Goal: Information Seeking & Learning: Check status

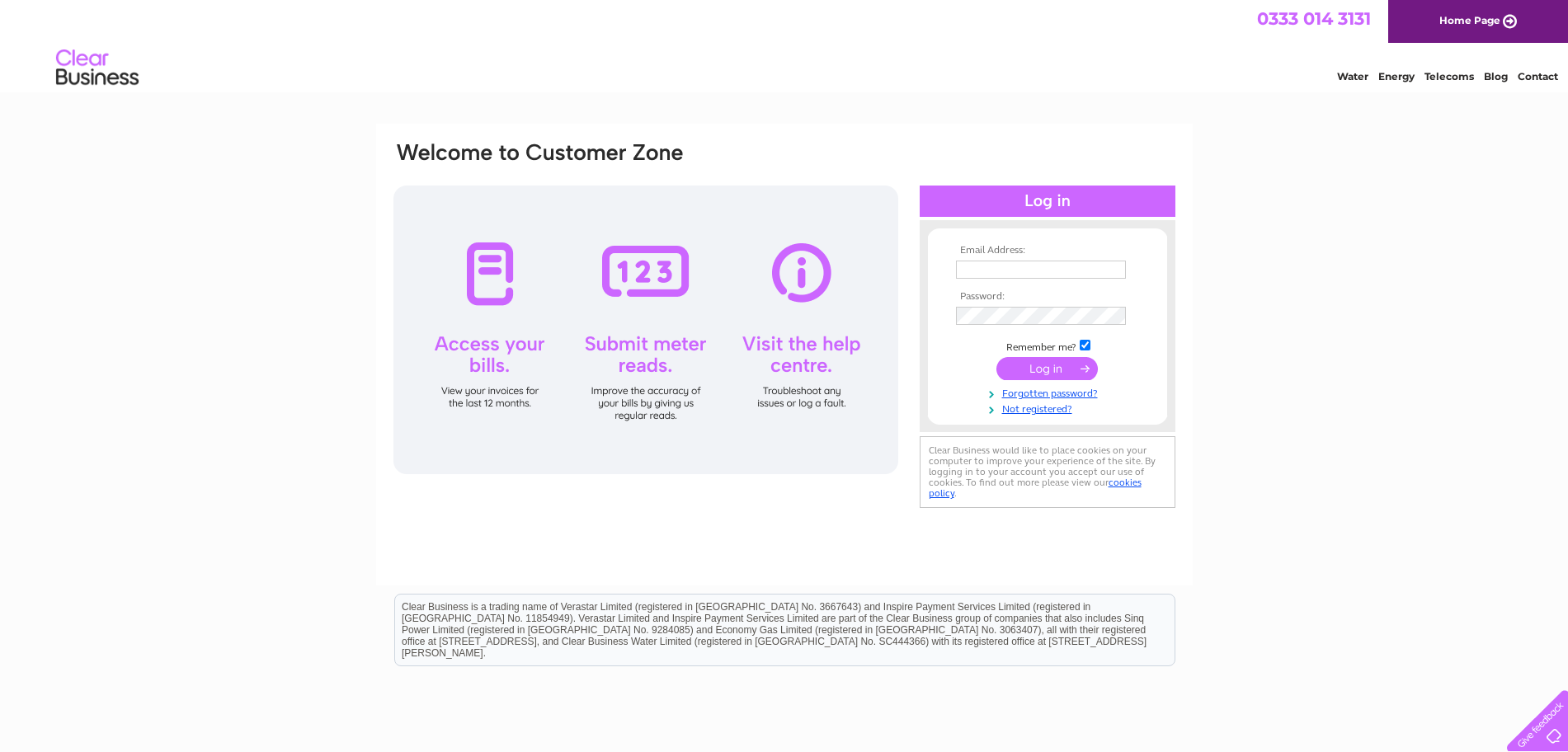
drag, startPoint x: 1082, startPoint y: 56, endPoint x: 1082, endPoint y: 122, distance: 66.0
click at [1082, 56] on div "Water Energy Telecoms Blog Contact" at bounding box center [784, 69] width 1568 height 54
type input "brunchinltd@gmail.com"
click at [1042, 363] on input "submit" at bounding box center [1046, 368] width 101 height 23
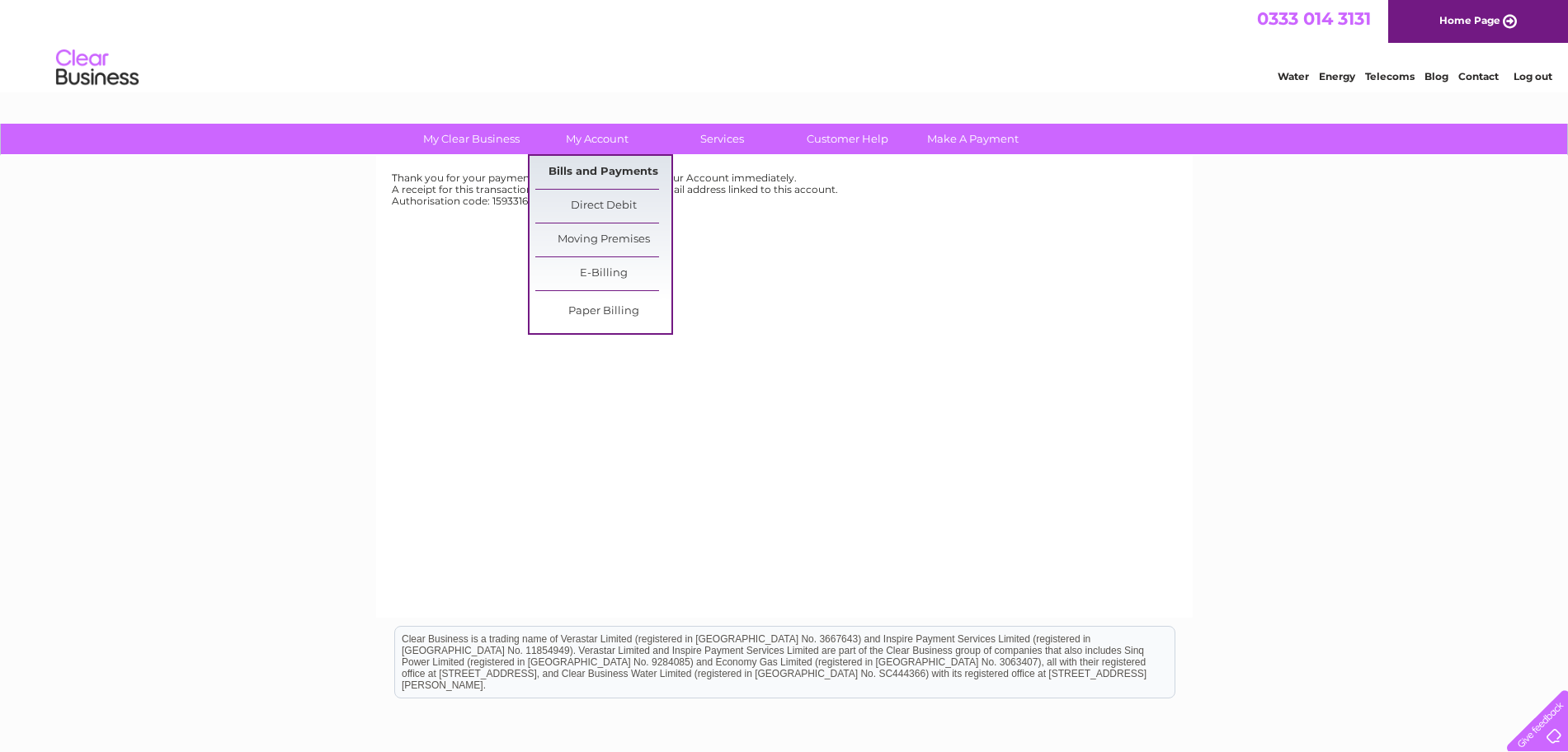
click at [606, 166] on link "Bills and Payments" at bounding box center [603, 172] width 136 height 33
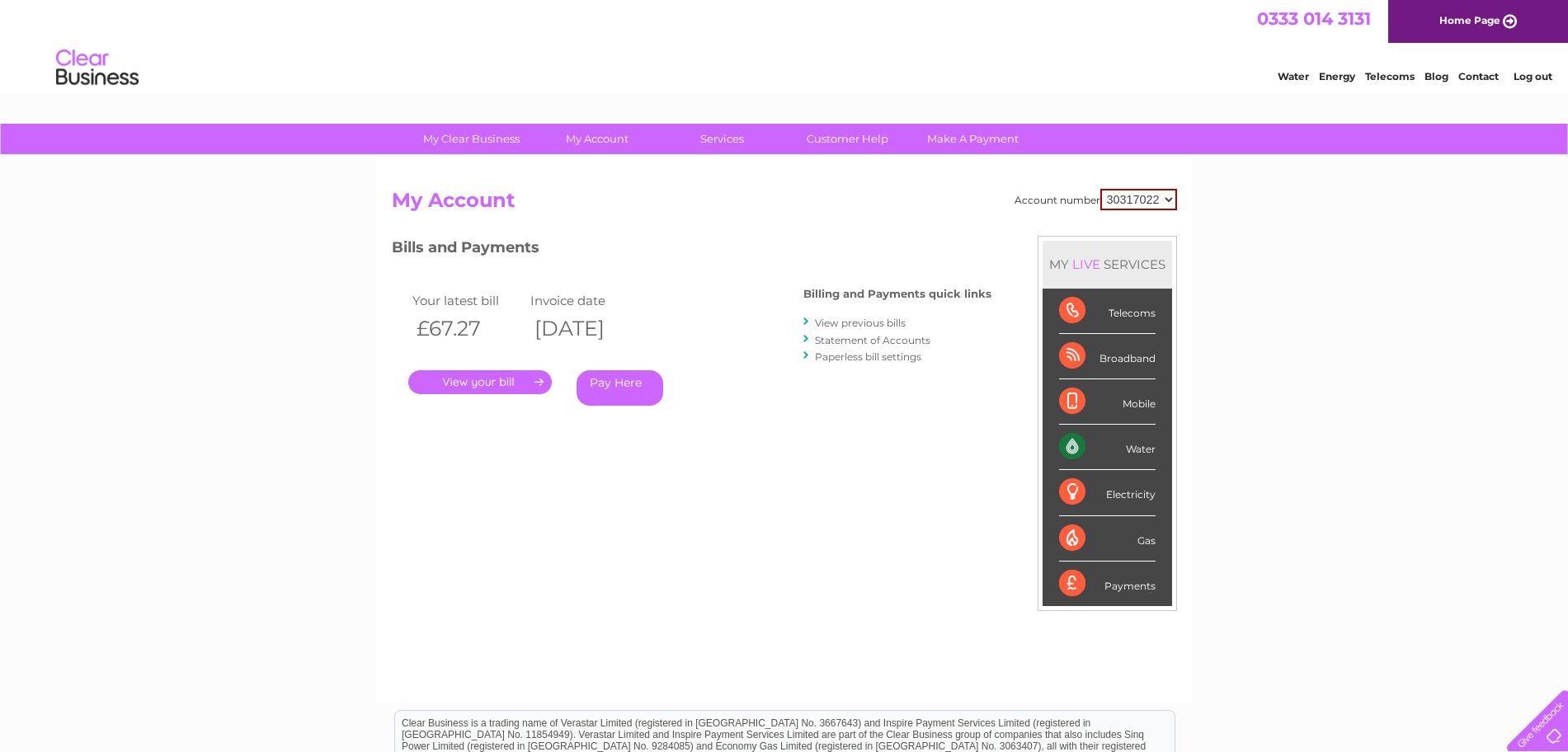
click at [860, 321] on link "View previous bills" at bounding box center [860, 323] width 91 height 13
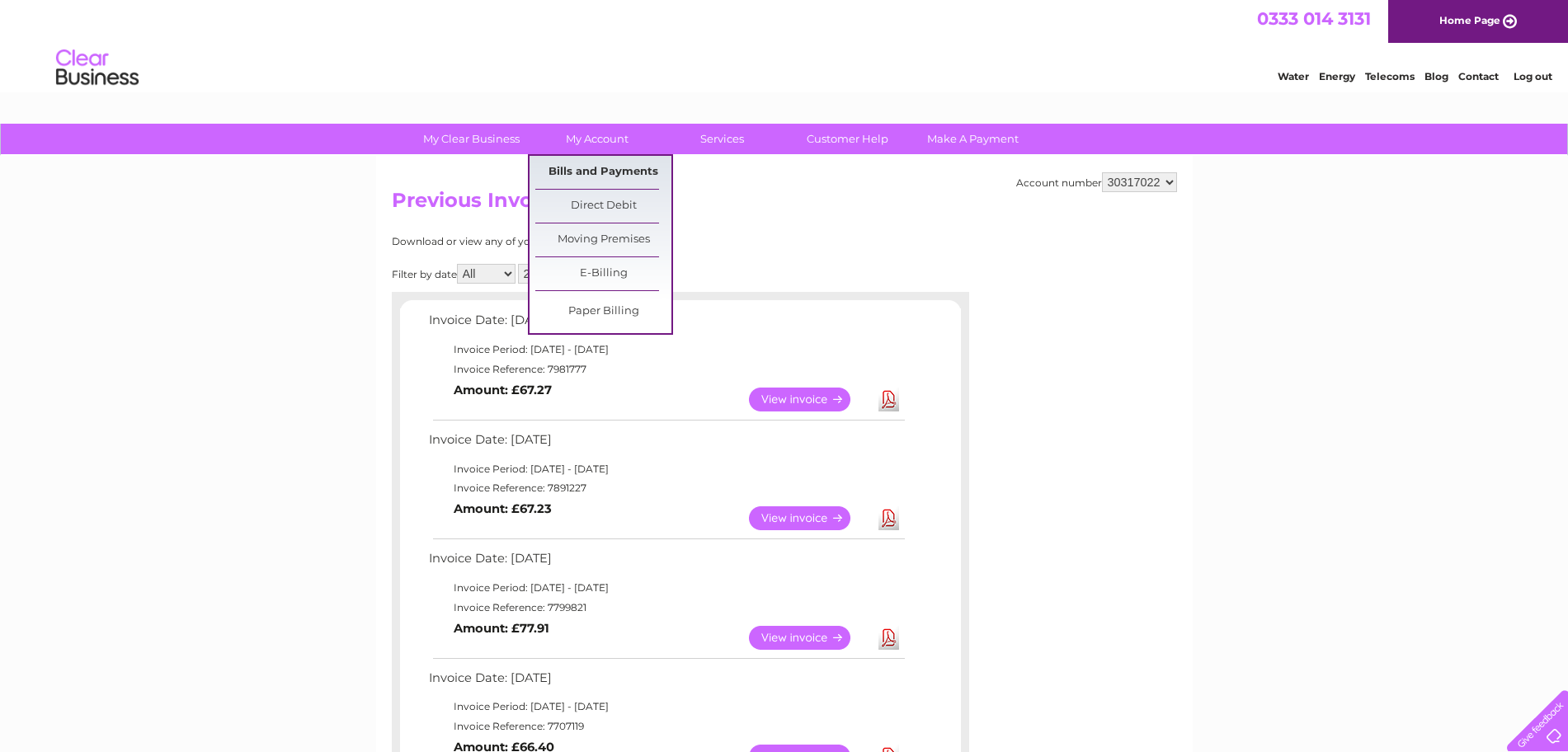
click at [630, 164] on link "Bills and Payments" at bounding box center [603, 172] width 136 height 33
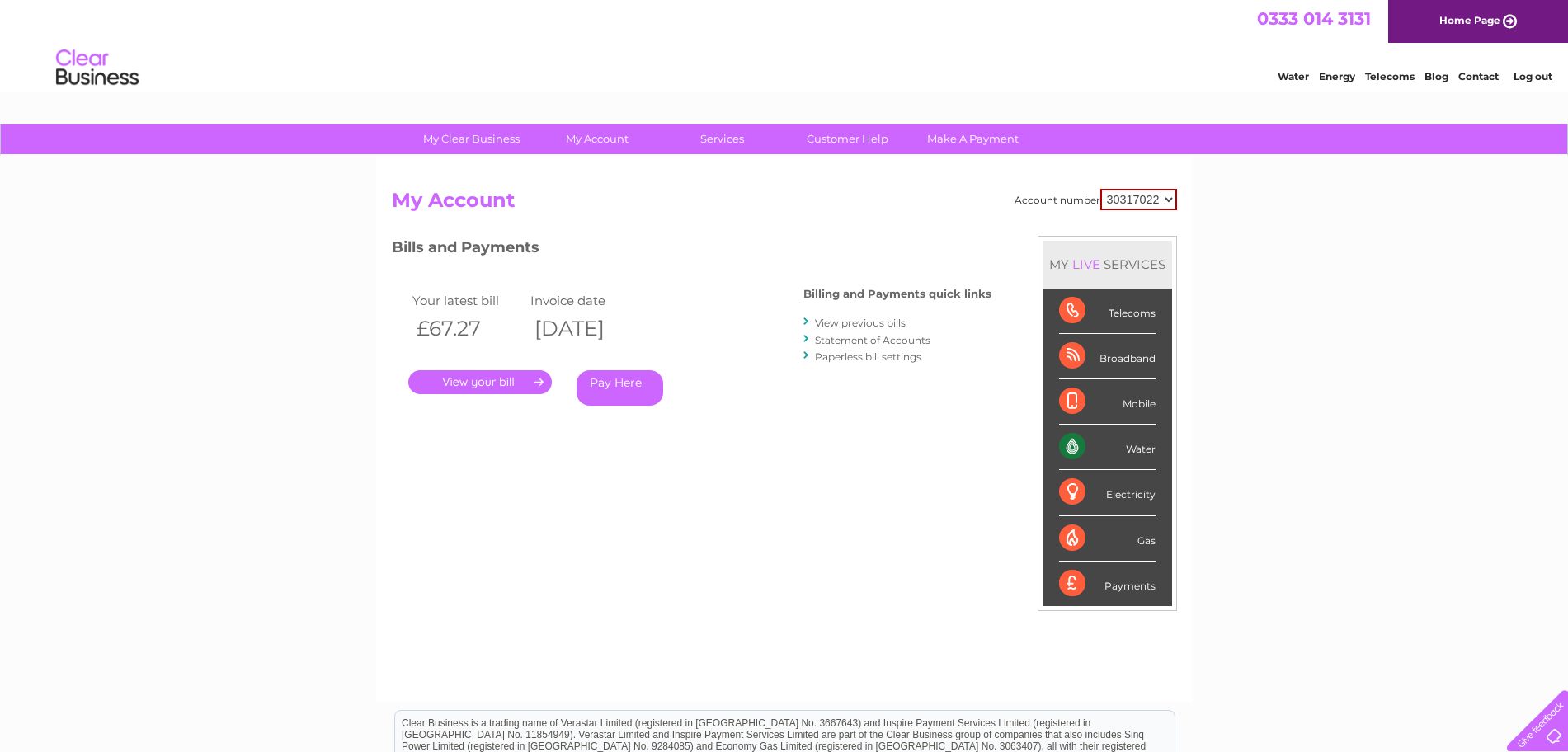
click at [838, 339] on link "Statement of Accounts" at bounding box center [872, 340] width 116 height 13
